Goal: Register for event/course

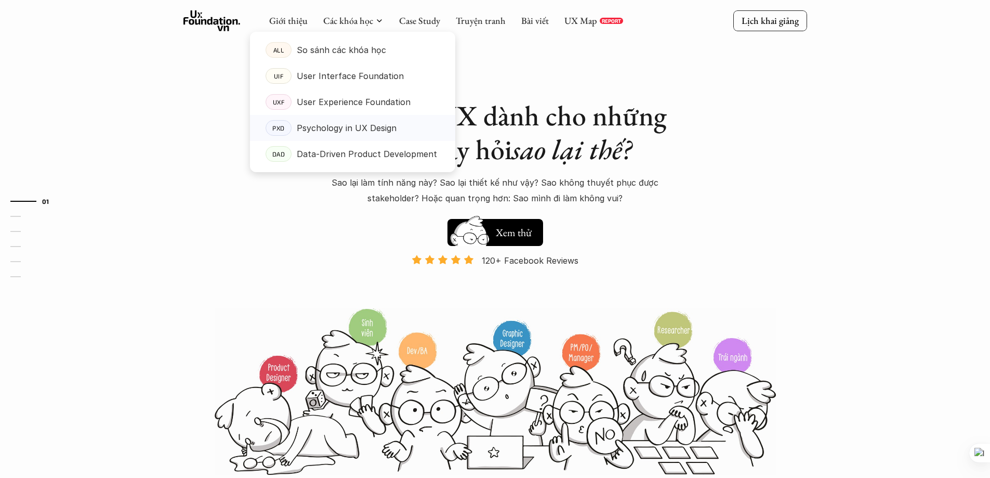
click at [359, 134] on p "Psychology in UX Design" at bounding box center [347, 128] width 100 height 16
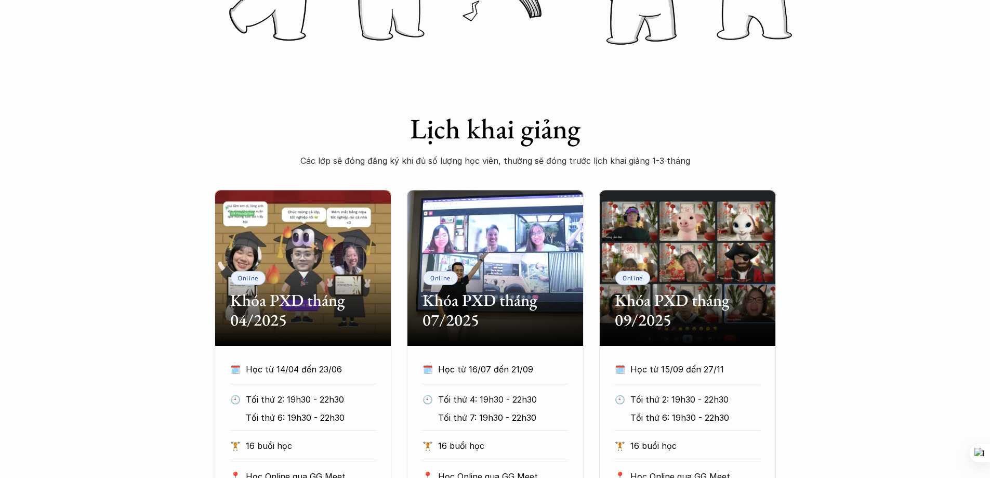
scroll to position [658, 0]
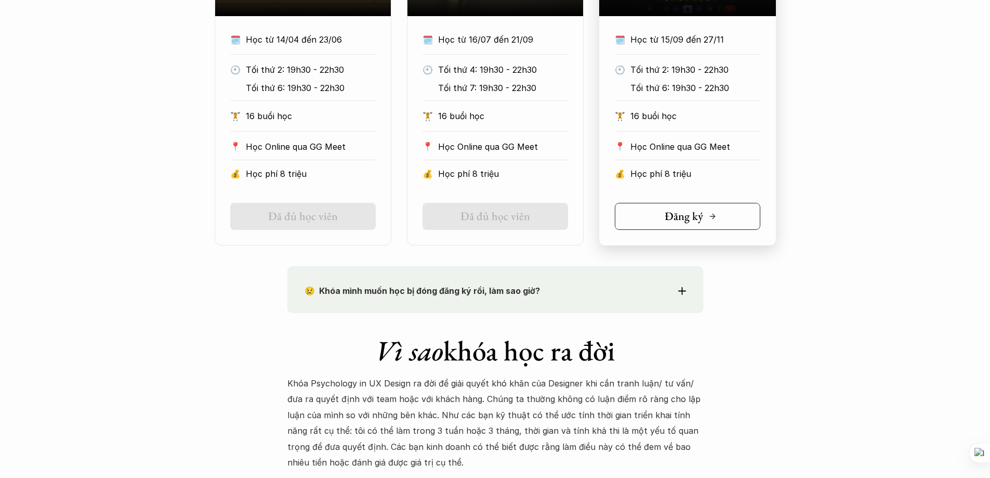
click at [691, 215] on h5 "Đăng ký" at bounding box center [684, 216] width 38 height 14
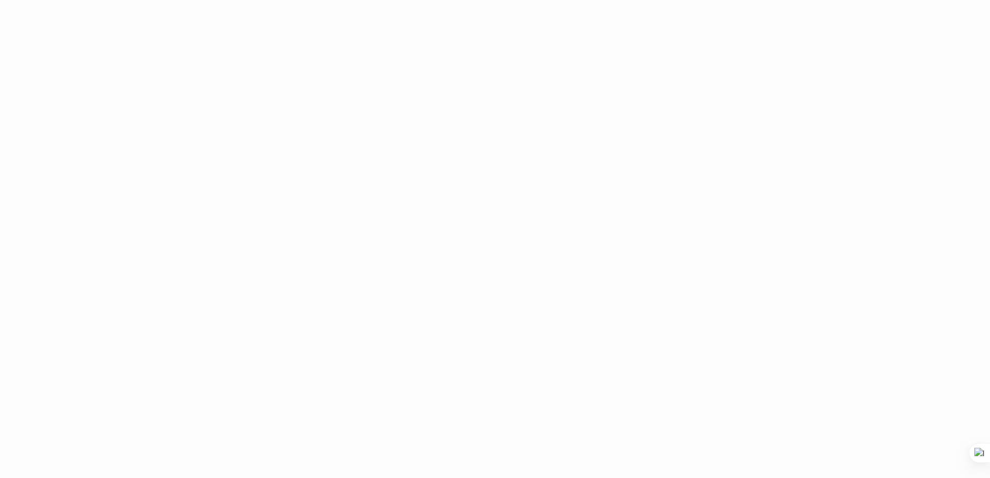
scroll to position [1646, 0]
